Goal: Task Accomplishment & Management: Manage account settings

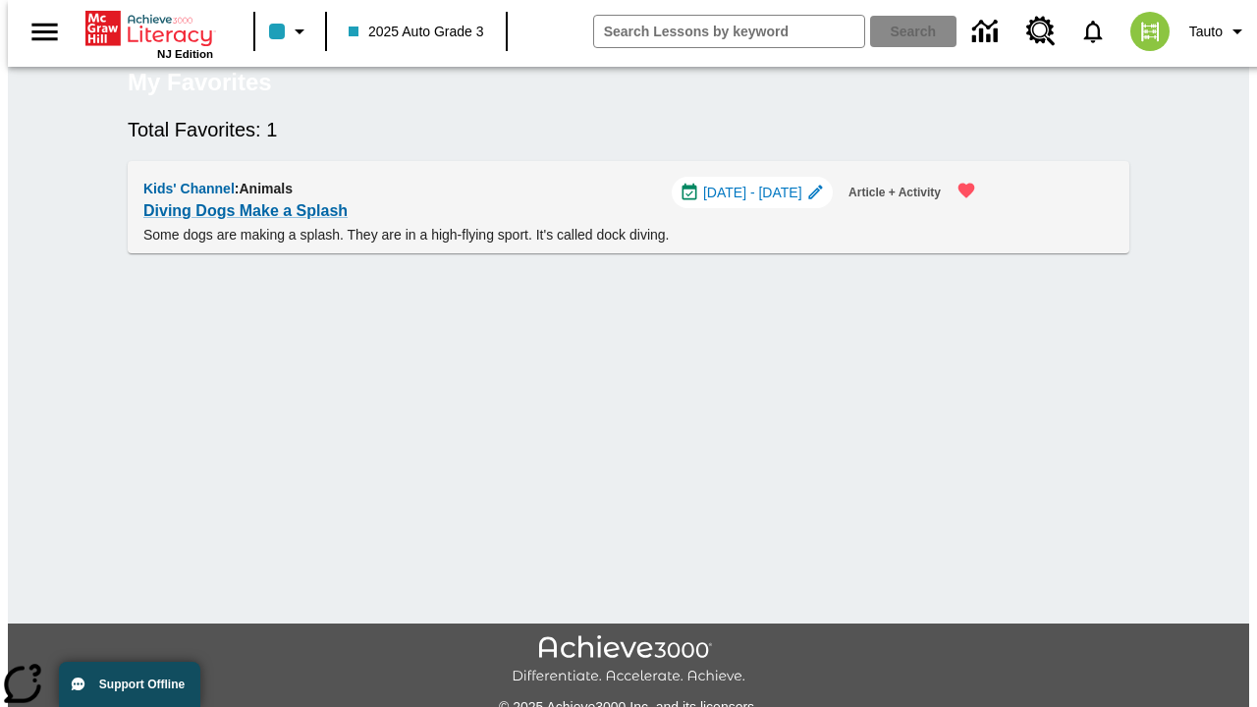
click at [761, 203] on span "[DATE] - [DATE]" at bounding box center [752, 193] width 99 height 21
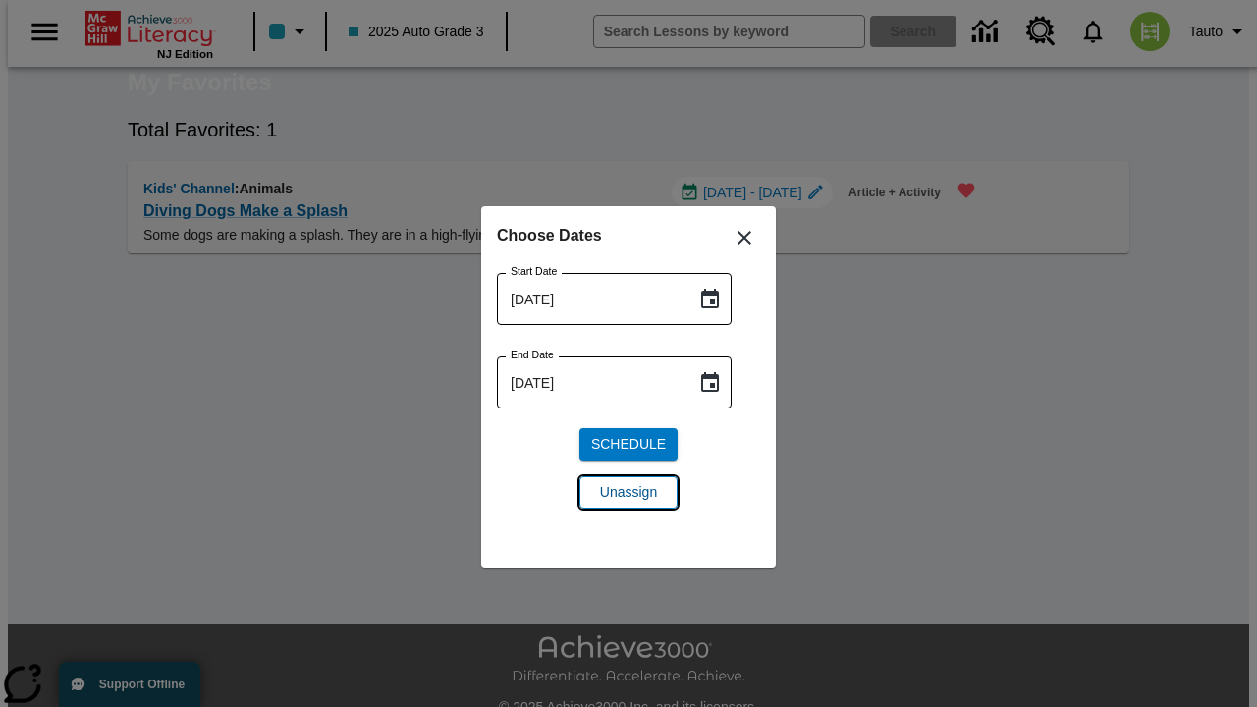
click at [629, 492] on span "Unassign" at bounding box center [628, 492] width 57 height 21
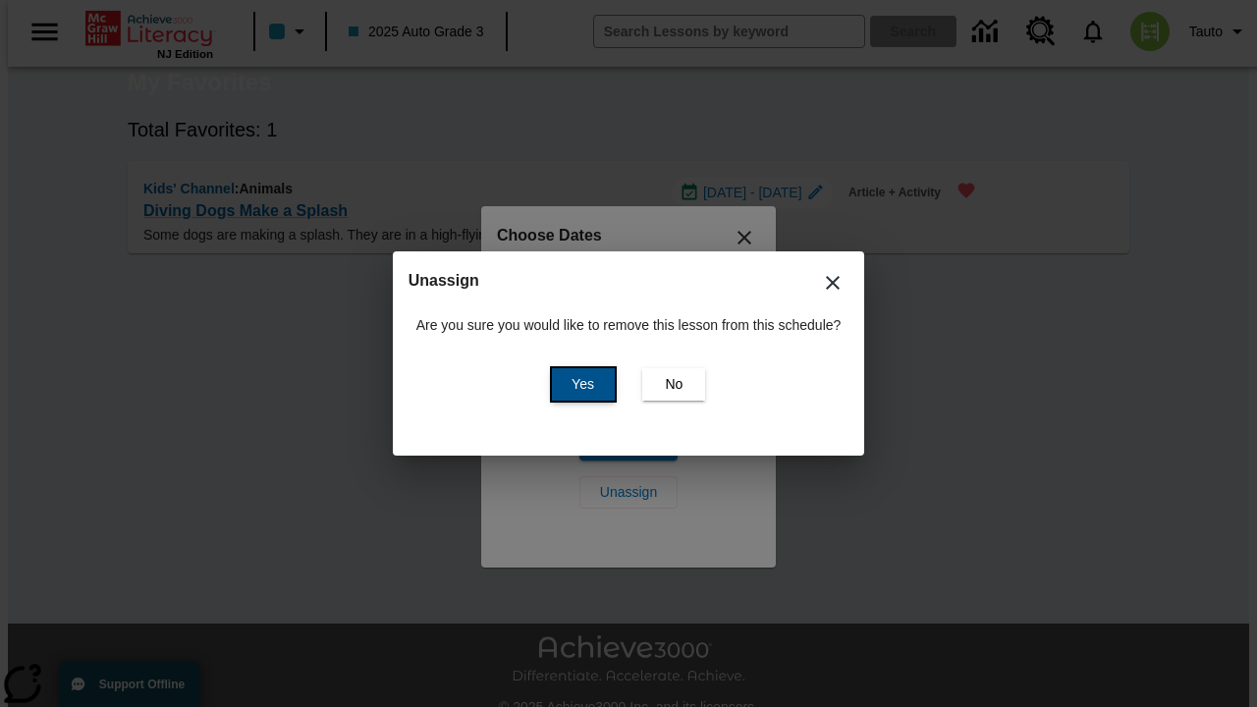
click at [579, 384] on span "Yes" at bounding box center [583, 384] width 23 height 21
